Goal: Check status: Check status

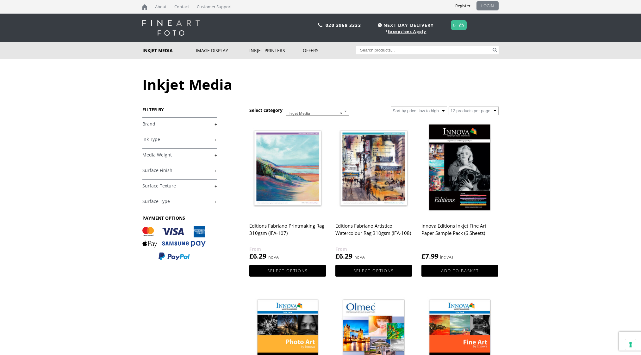
click at [486, 4] on link "LOGIN" at bounding box center [488, 5] width 22 height 9
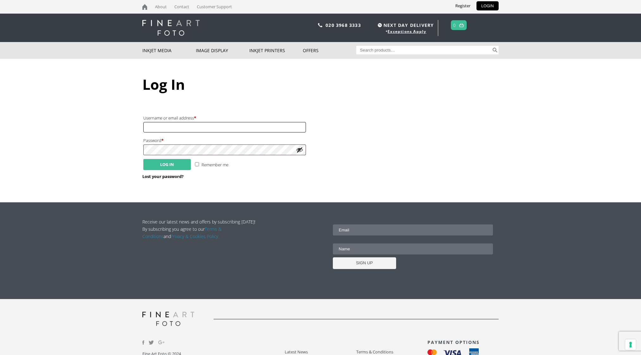
type input "andrew.gisby@andoverframing.co.uk"
click at [166, 165] on button "Log in" at bounding box center [166, 164] width 47 height 11
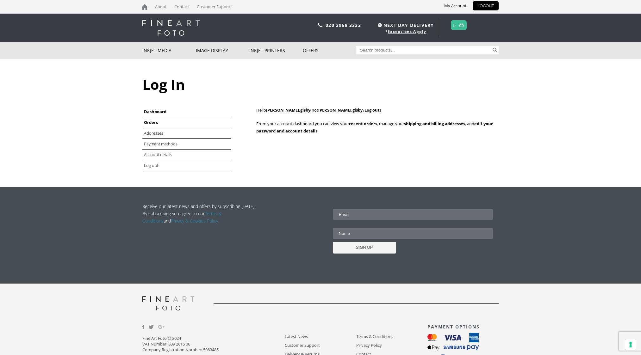
click at [154, 125] on link "Orders" at bounding box center [151, 123] width 14 height 6
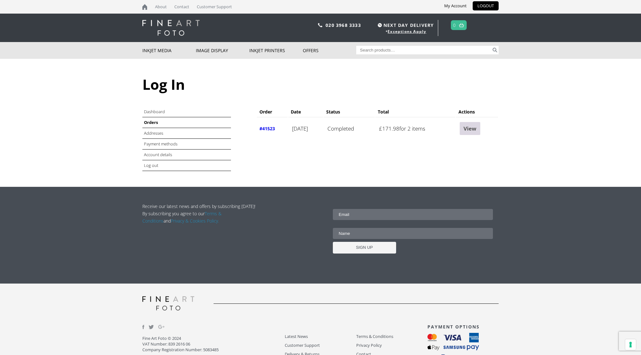
click at [480, 129] on link "View" at bounding box center [470, 128] width 21 height 13
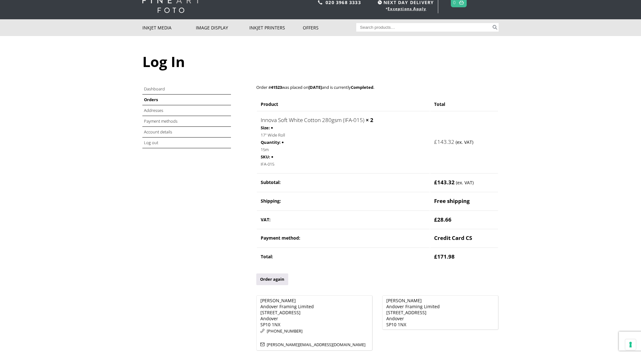
scroll to position [16, 0]
